Goal: Information Seeking & Learning: Check status

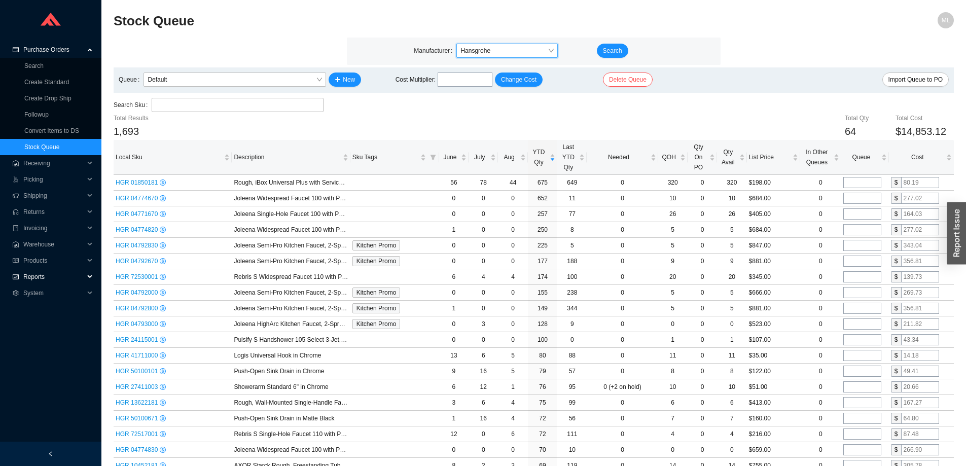
click at [36, 274] on span "Reports" at bounding box center [53, 277] width 61 height 16
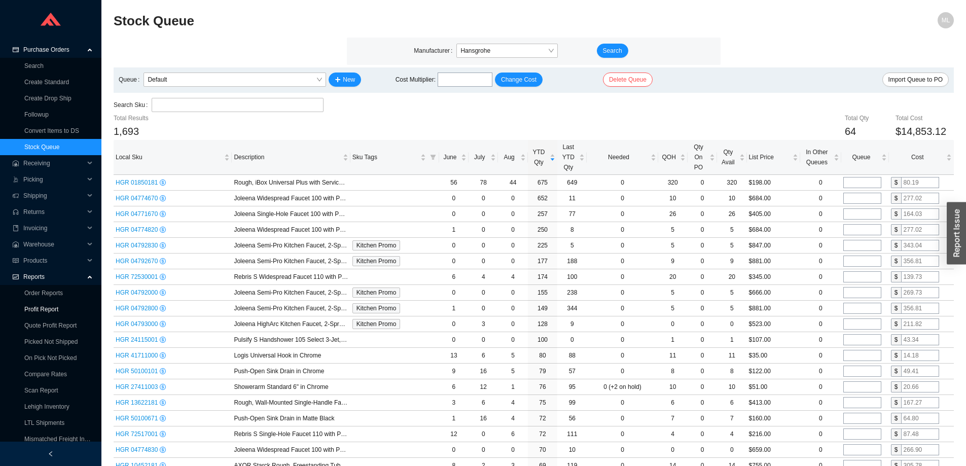
click at [44, 307] on link "Profit Report" at bounding box center [41, 309] width 34 height 7
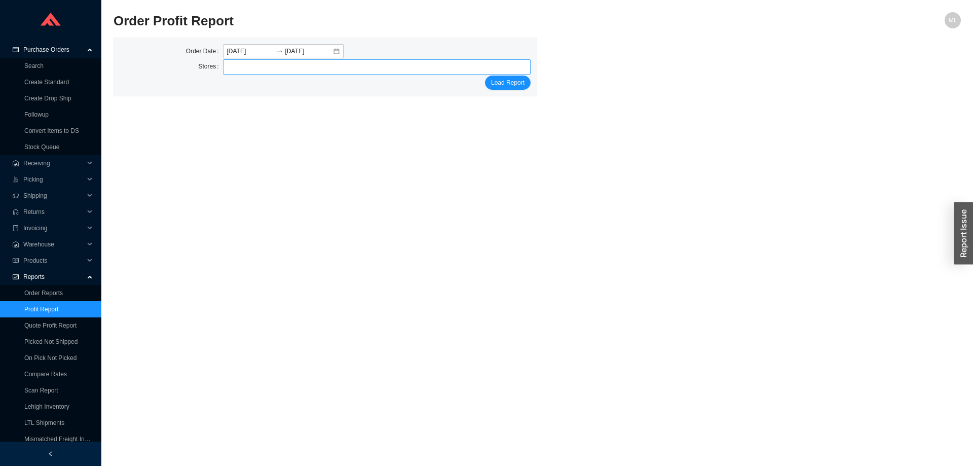
click at [290, 67] on div at bounding box center [373, 67] width 296 height 14
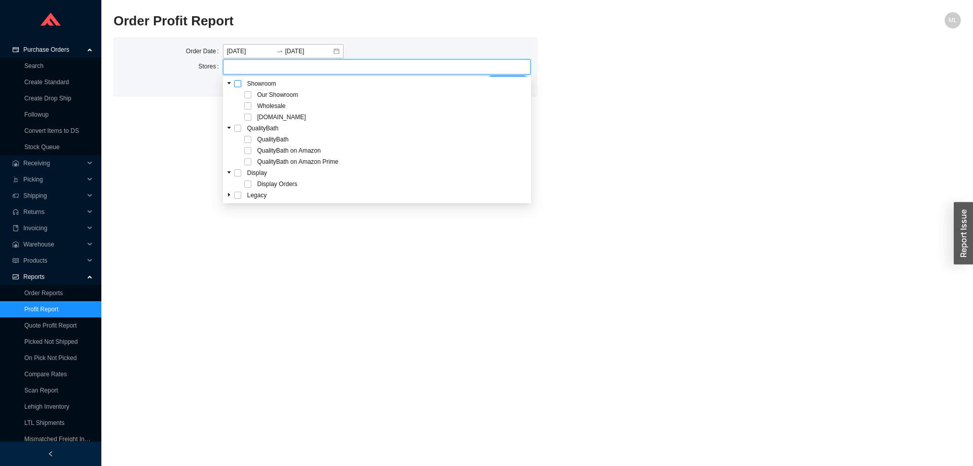
click at [238, 82] on span at bounding box center [237, 83] width 7 height 7
click at [699, 111] on main "Order Profit Report ML Order Date [DATE] [DATE] Stores Our Showroom Wholesale […" at bounding box center [538, 239] width 848 height 454
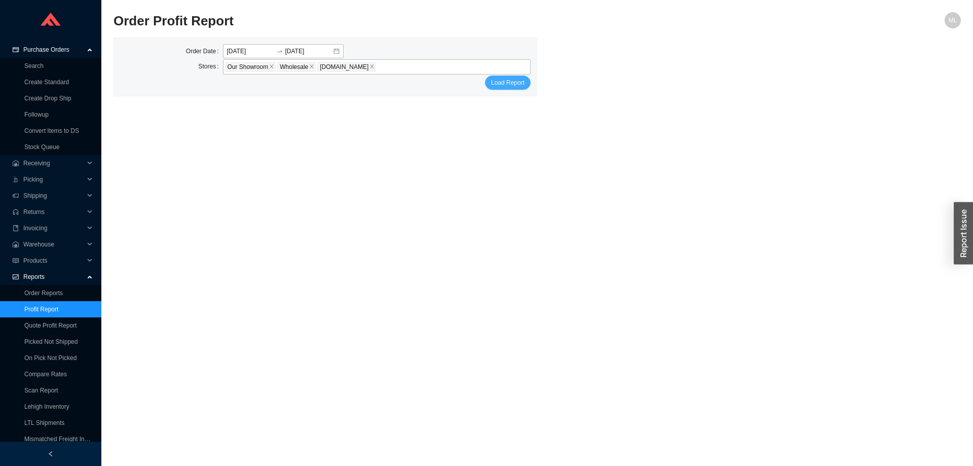
click at [506, 84] on span "Load Report" at bounding box center [507, 83] width 33 height 10
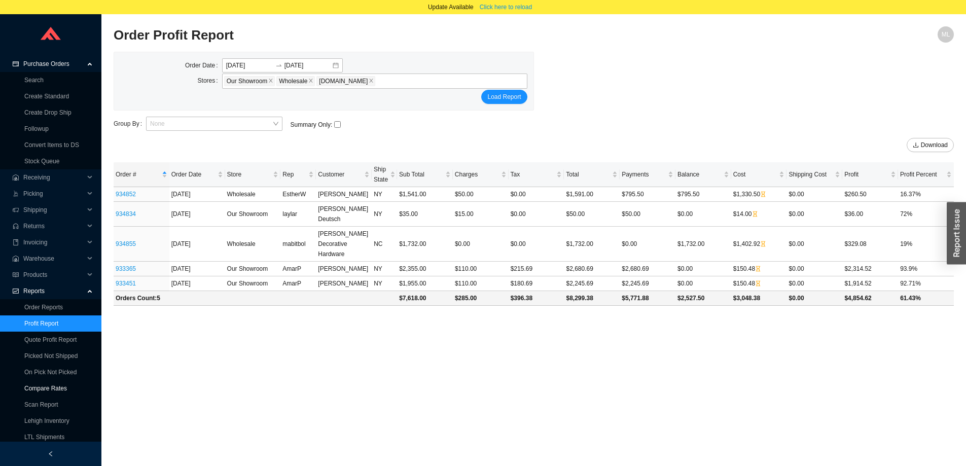
scroll to position [70, 0]
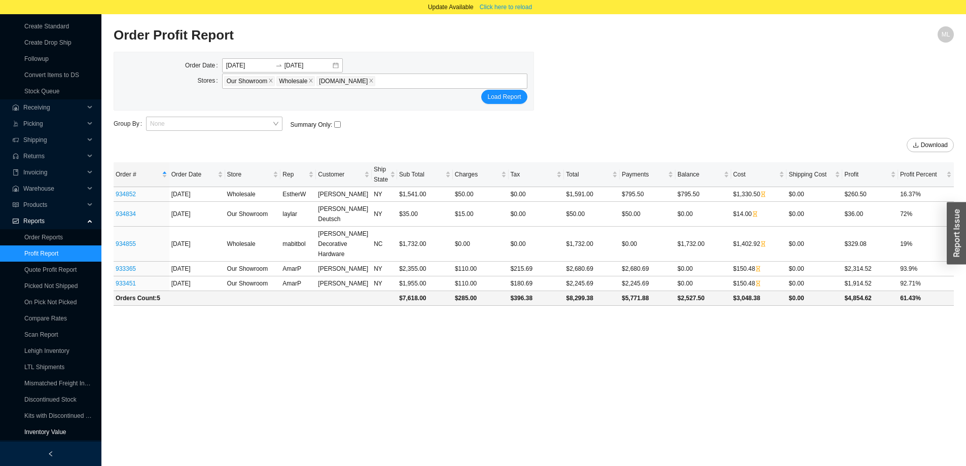
click at [51, 430] on link "Inventory Value" at bounding box center [45, 431] width 42 height 7
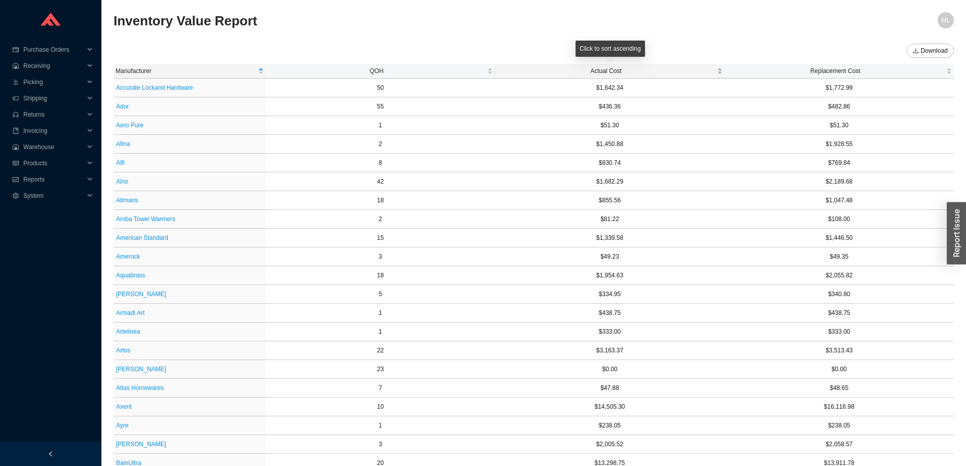
click at [613, 68] on span "Actual Cost" at bounding box center [605, 71] width 217 height 10
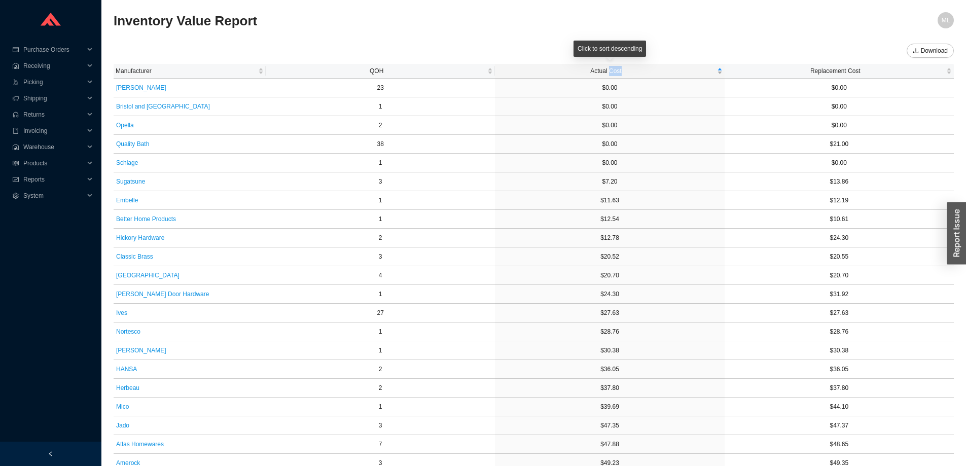
click at [613, 68] on span "Actual Cost" at bounding box center [605, 71] width 217 height 10
